Goal: Check status: Check status

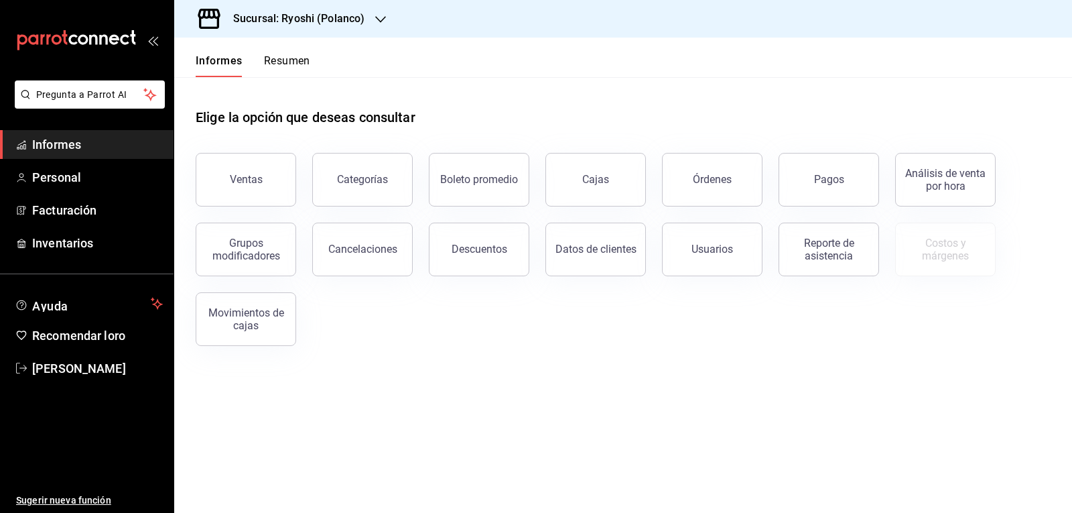
click at [261, 174] on font "Ventas" at bounding box center [246, 179] width 33 height 13
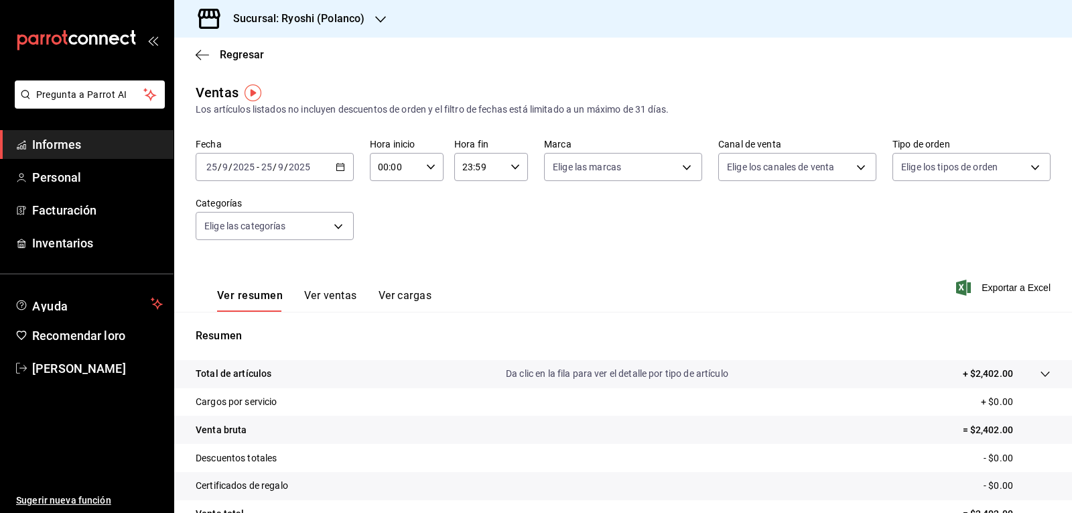
click at [426, 168] on icon "button" at bounding box center [430, 166] width 9 height 9
drag, startPoint x: 391, startPoint y: 226, endPoint x: 402, endPoint y: 219, distance: 13.2
click at [391, 227] on font "05" at bounding box center [386, 227] width 11 height 11
type input "05:00"
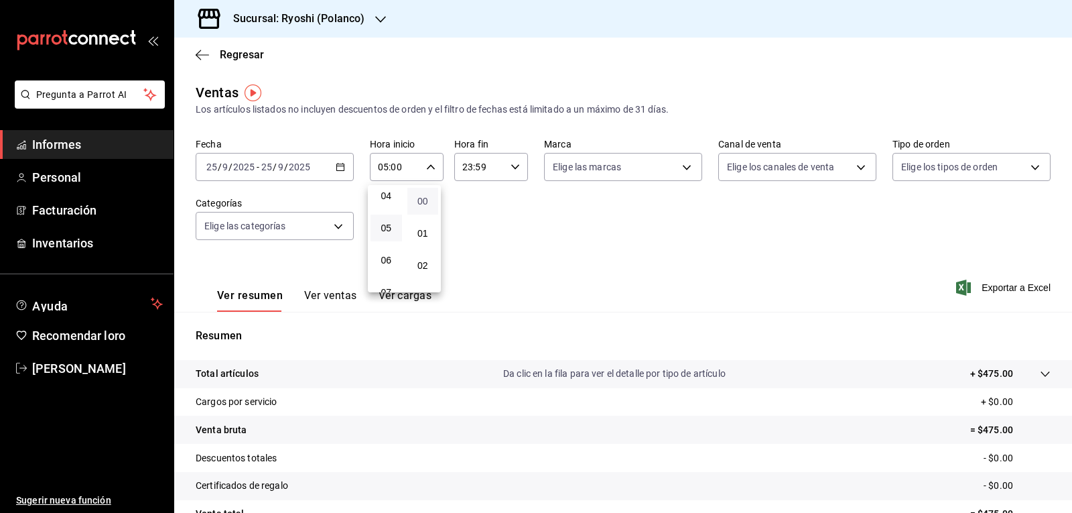
click at [426, 201] on font "00" at bounding box center [423, 201] width 11 height 11
click at [514, 164] on div at bounding box center [536, 256] width 1072 height 513
click at [514, 165] on icon "button" at bounding box center [515, 166] width 9 height 9
drag, startPoint x: 470, startPoint y: 235, endPoint x: 483, endPoint y: 222, distance: 18.5
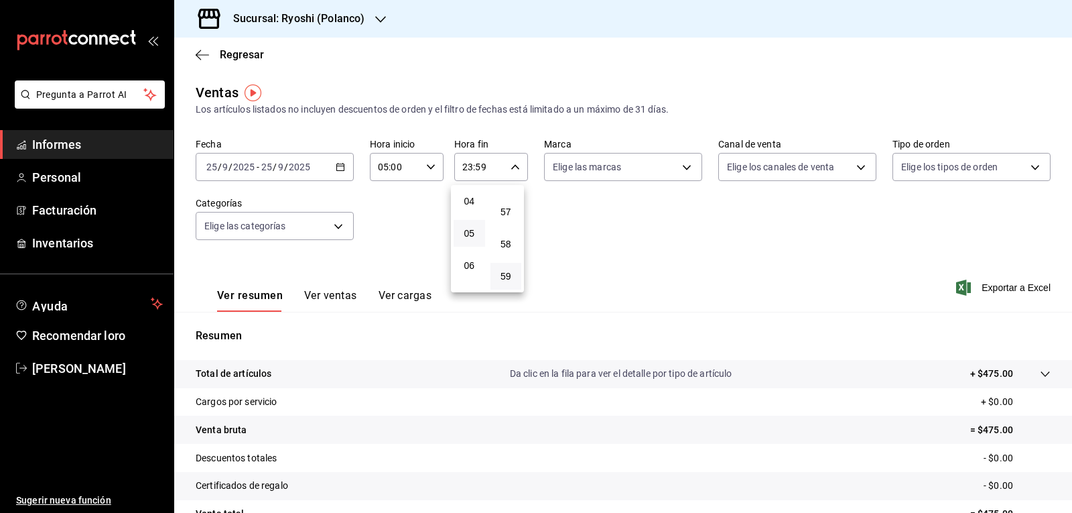
click at [472, 233] on font "05" at bounding box center [469, 233] width 11 height 11
click at [510, 203] on font "00" at bounding box center [506, 201] width 11 height 11
type input "05:00"
click at [338, 167] on div at bounding box center [536, 256] width 1072 height 513
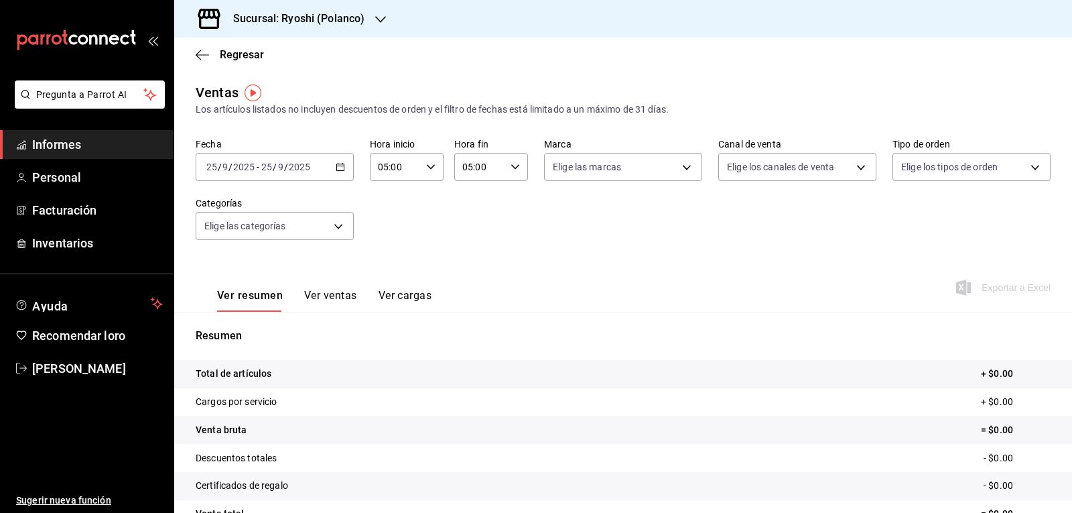
click at [340, 166] on icon "button" at bounding box center [340, 166] width 9 height 9
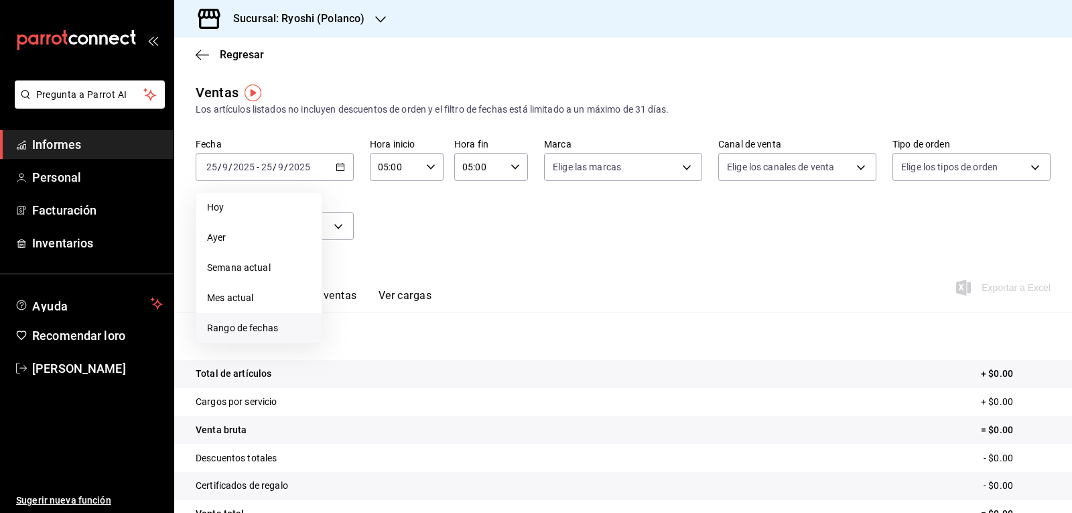
click at [254, 320] on li "Rango de fechas" at bounding box center [258, 328] width 125 height 30
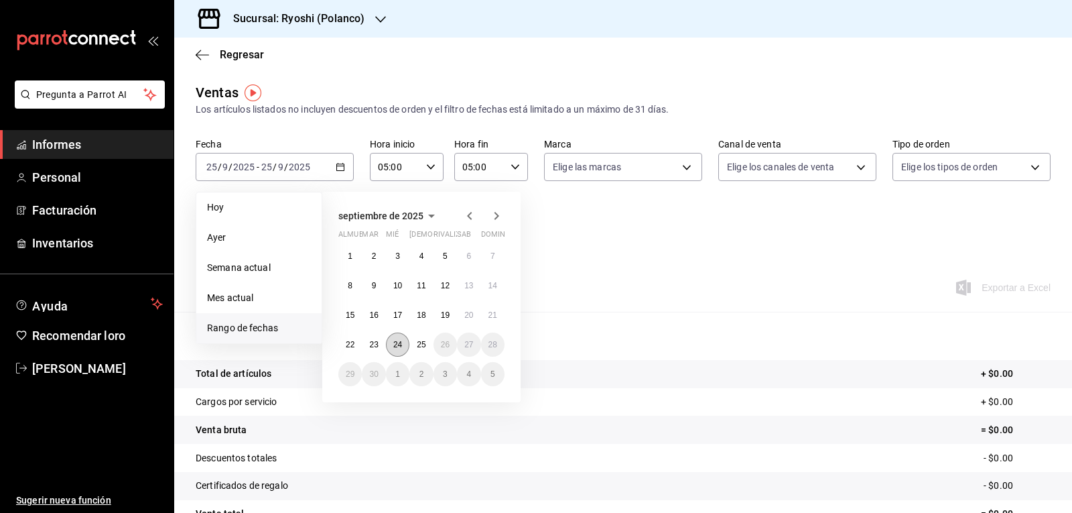
click at [399, 346] on font "24" at bounding box center [397, 344] width 9 height 9
click at [421, 346] on font "25" at bounding box center [421, 344] width 9 height 9
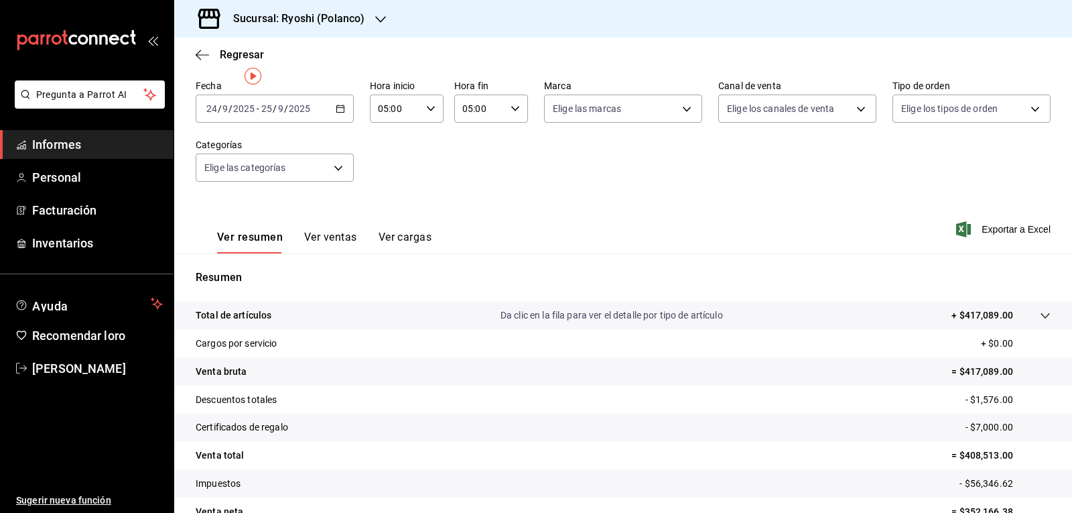
scroll to position [130, 0]
